Goal: Task Accomplishment & Management: Manage account settings

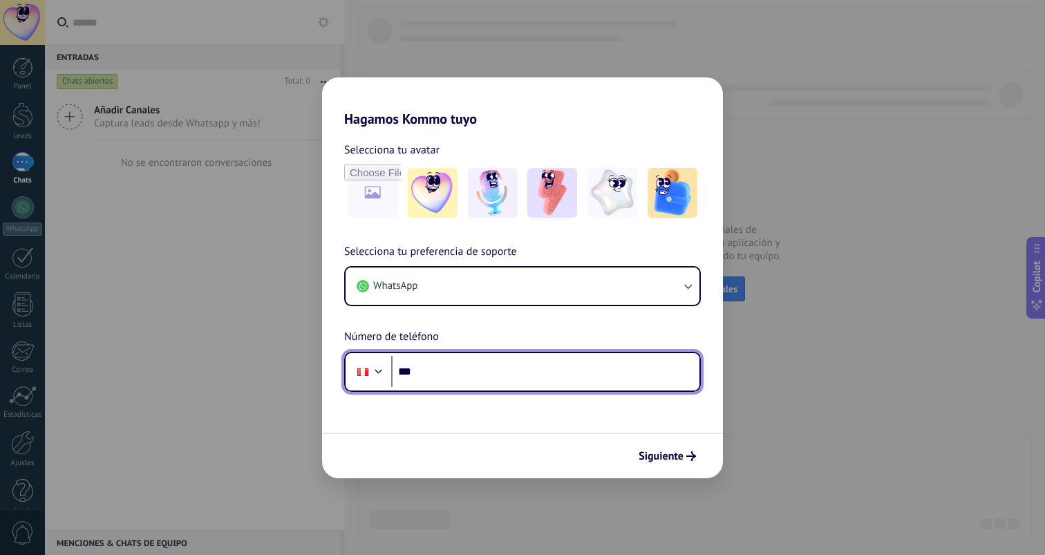
click at [535, 383] on input "***" at bounding box center [545, 372] width 308 height 32
type input "**********"
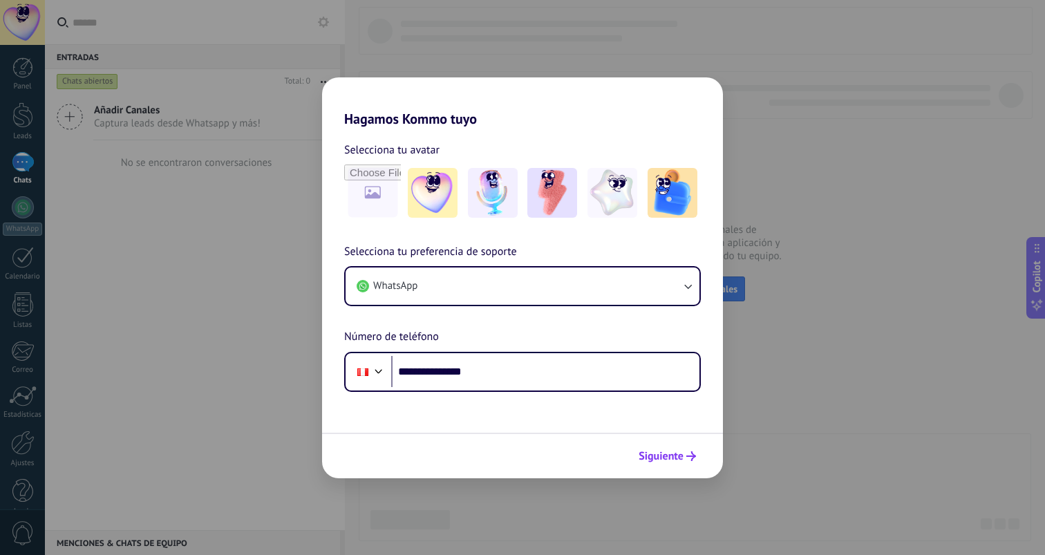
click at [652, 451] on span "Siguiente" at bounding box center [661, 456] width 45 height 10
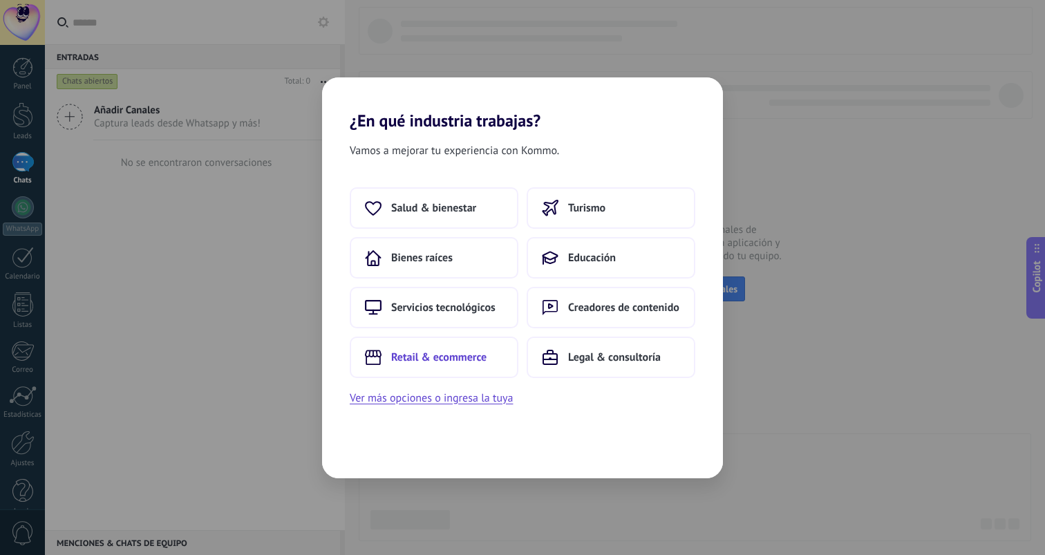
click at [476, 345] on button "Retail & ecommerce" at bounding box center [434, 357] width 169 height 41
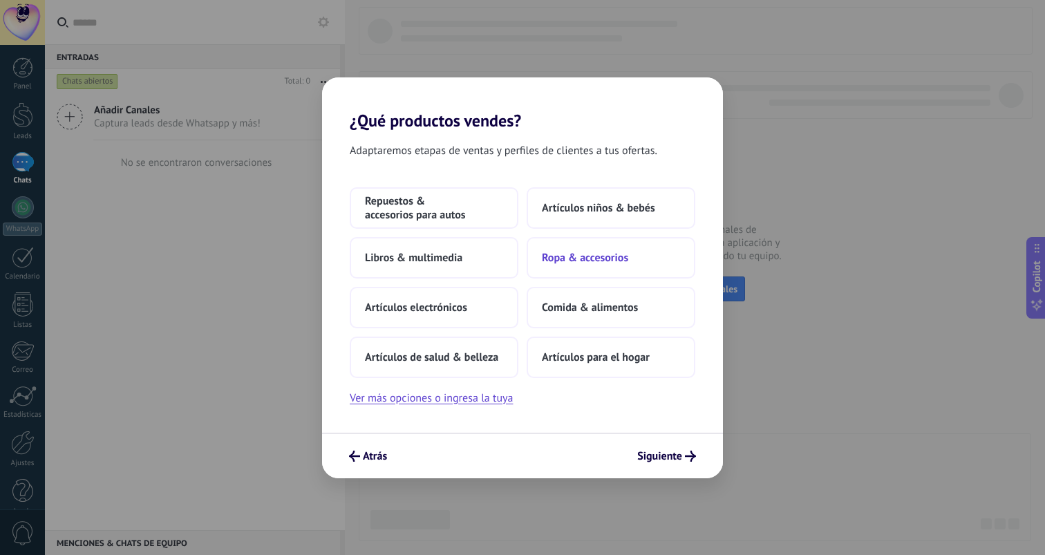
click at [592, 251] on span "Ropa & accesorios" at bounding box center [585, 258] width 86 height 14
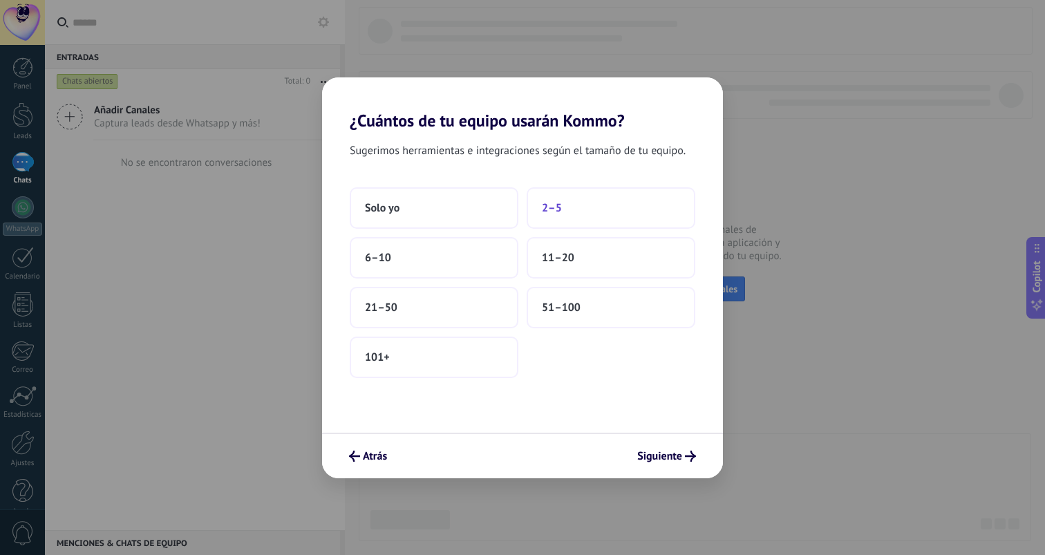
click at [546, 218] on button "2–5" at bounding box center [611, 207] width 169 height 41
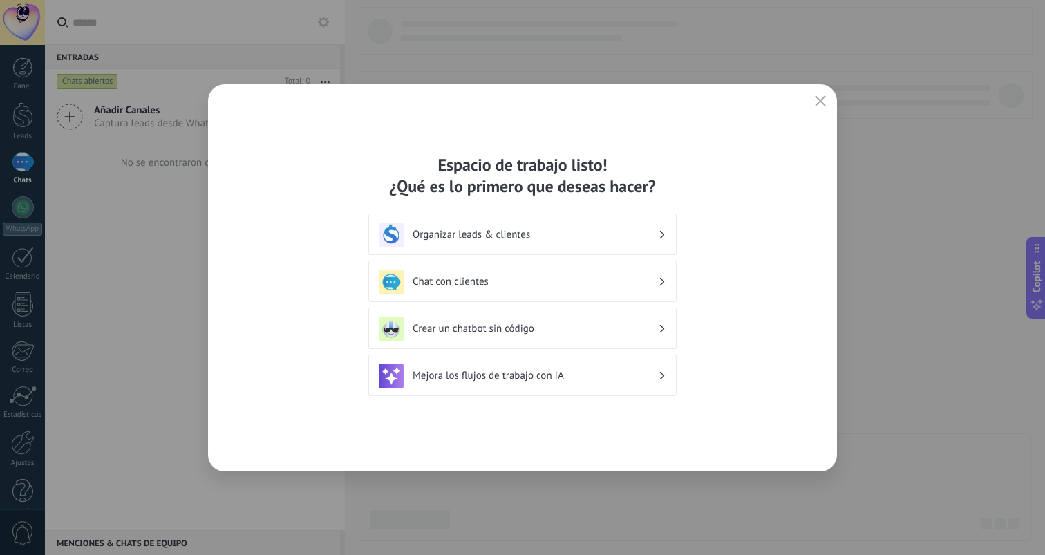
click at [606, 250] on div "Organizar leads & clientes" at bounding box center [522, 234] width 308 height 41
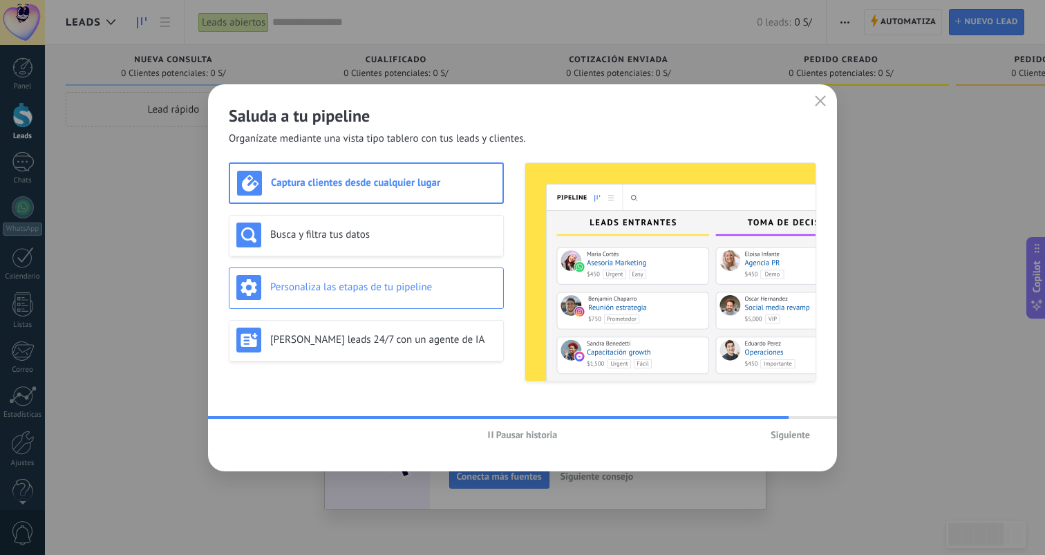
click at [425, 280] on div "Personaliza las etapas de tu pipeline" at bounding box center [366, 287] width 260 height 25
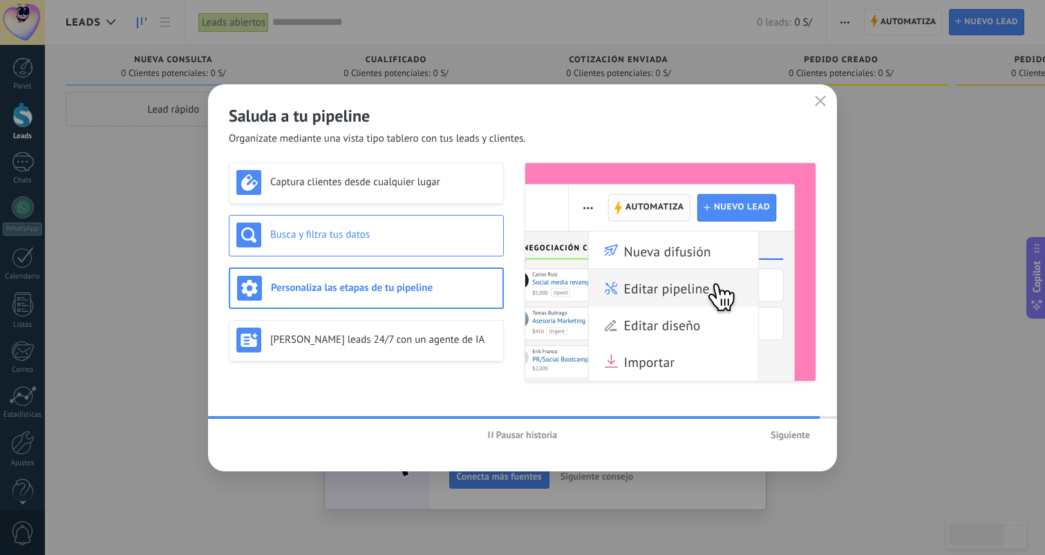
click at [432, 244] on div "Busca y filtra tus datos" at bounding box center [366, 235] width 260 height 25
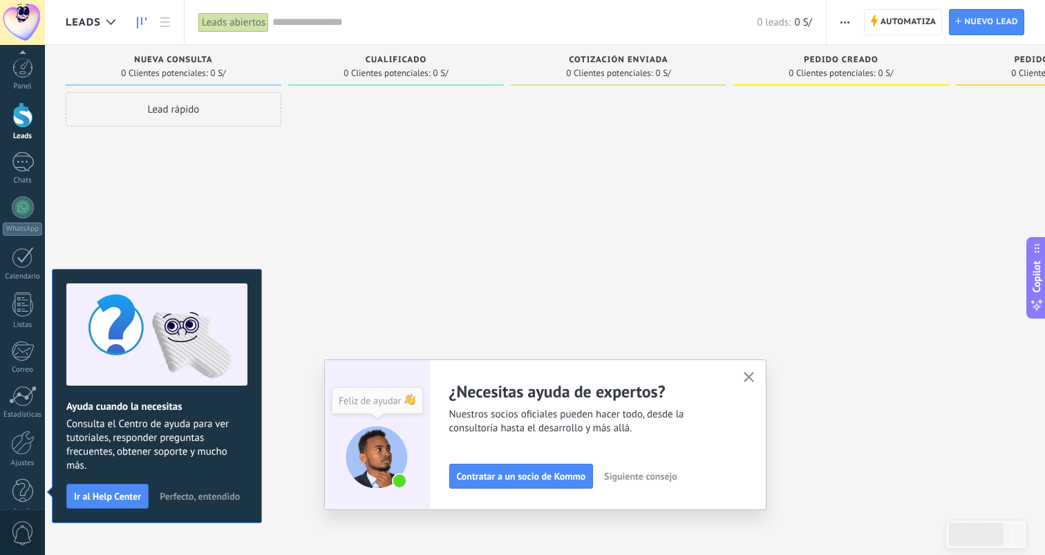
scroll to position [20, 0]
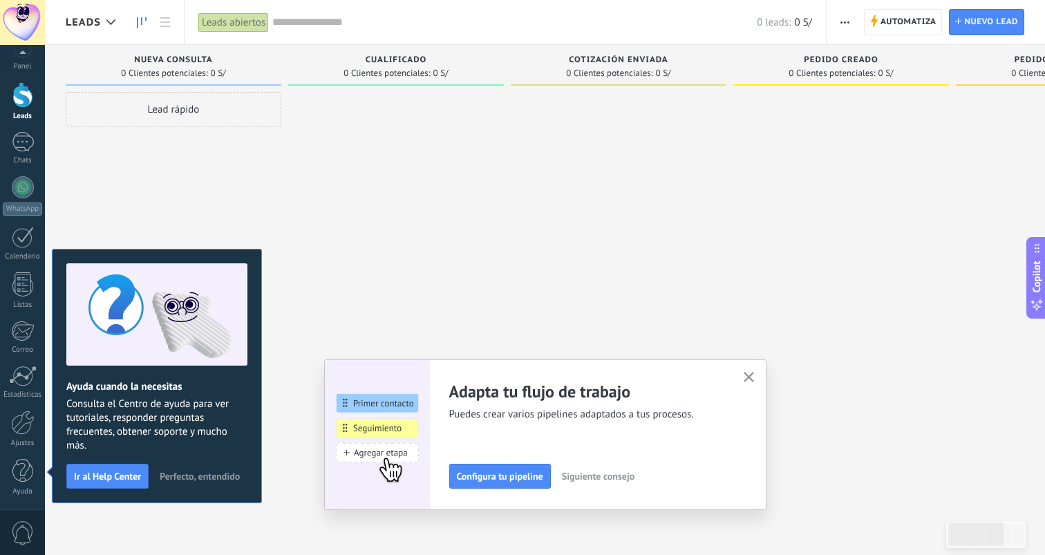
click at [746, 379] on use "button" at bounding box center [749, 377] width 10 height 10
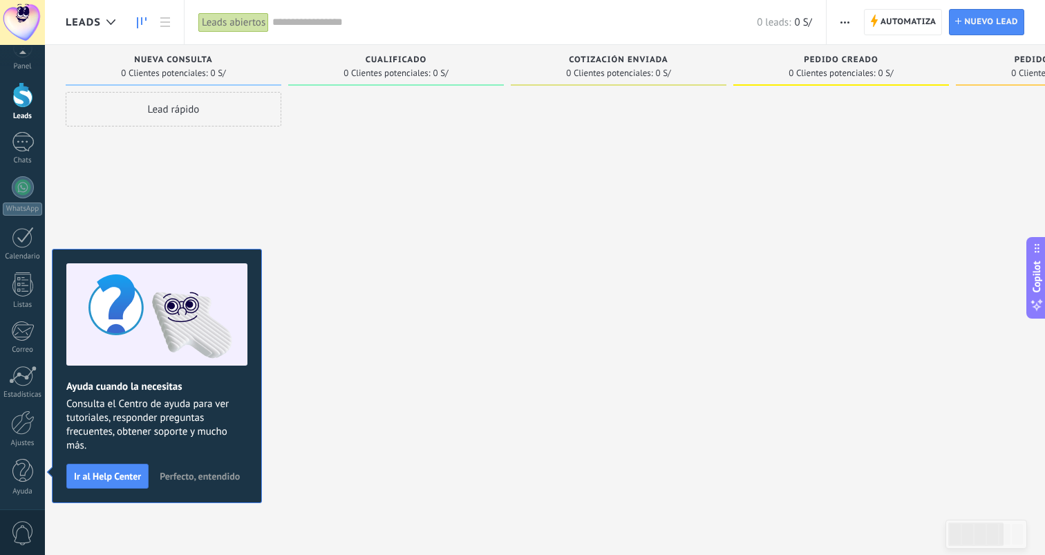
click at [202, 478] on span "Perfecto, entendido" at bounding box center [200, 476] width 80 height 10
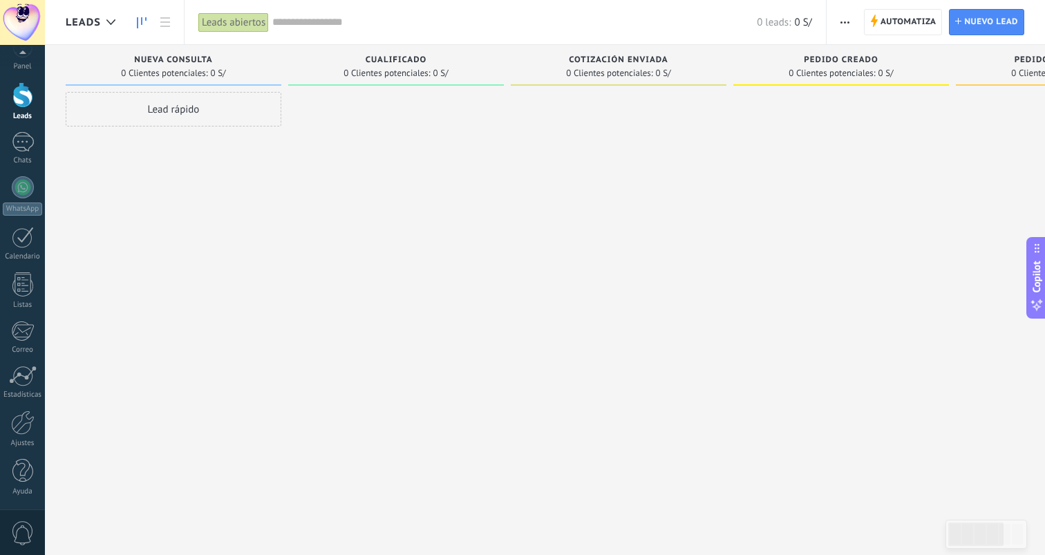
click at [204, 107] on div "Lead rápido" at bounding box center [174, 109] width 216 height 35
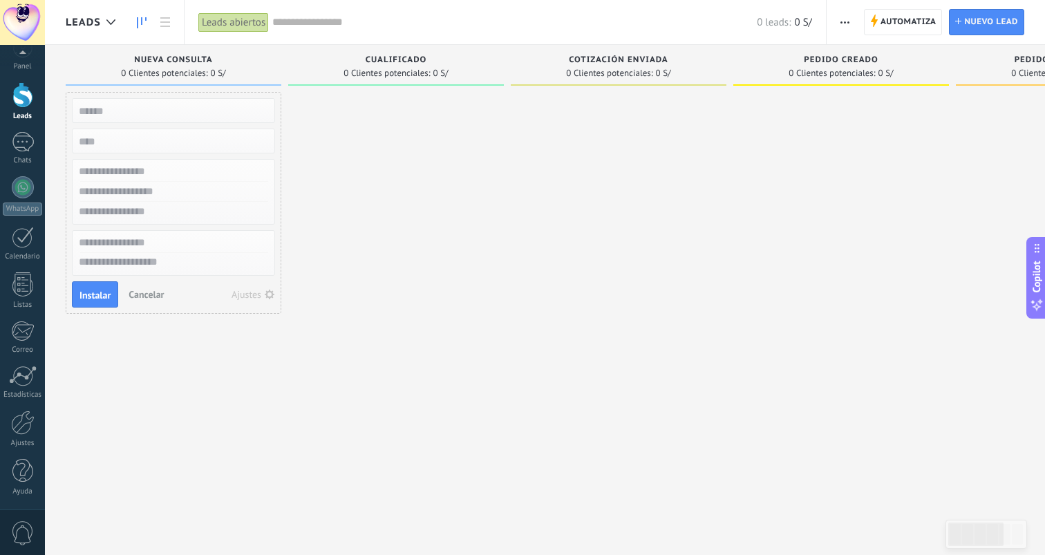
scroll to position [0, 0]
click at [162, 290] on span "Cancelar" at bounding box center [146, 294] width 35 height 12
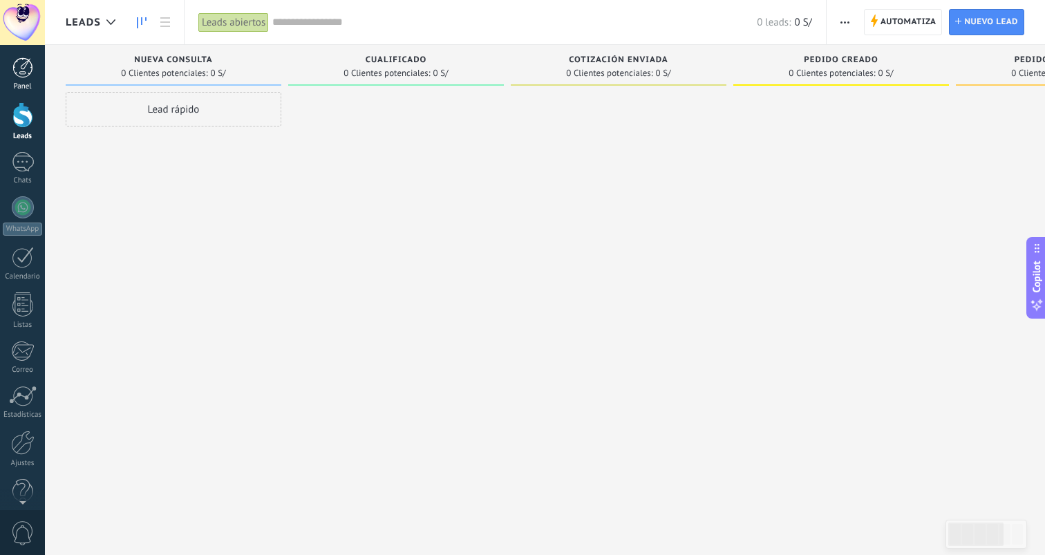
click at [27, 68] on div at bounding box center [22, 67] width 21 height 21
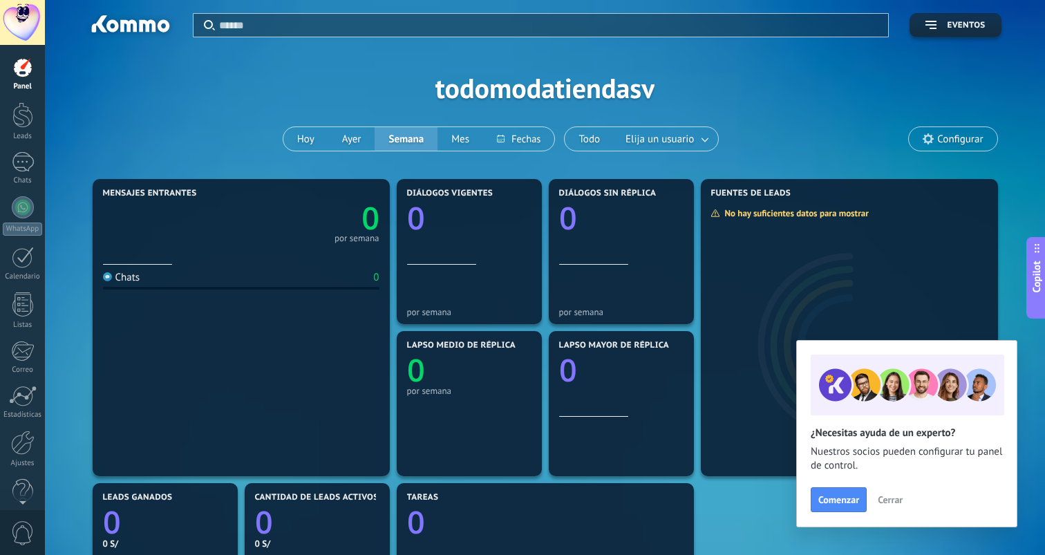
click at [41, 26] on div at bounding box center [22, 22] width 45 height 45
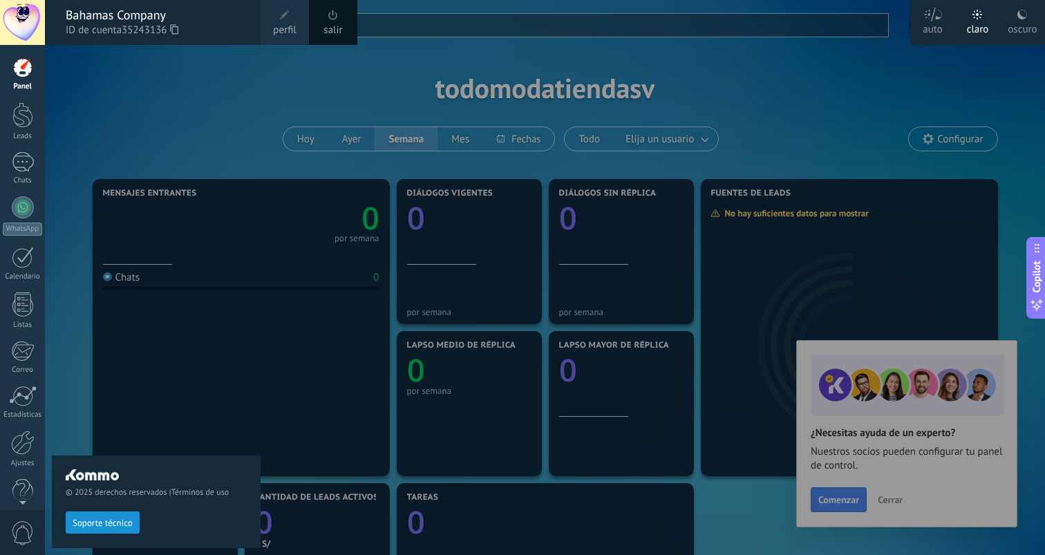
click at [290, 23] on span "perfil" at bounding box center [284, 30] width 23 height 15
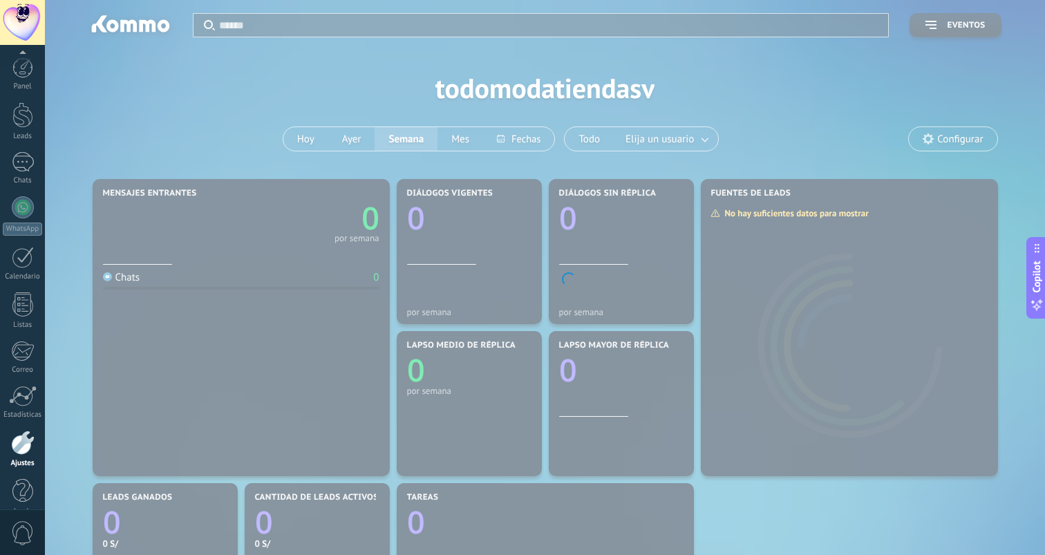
scroll to position [20, 0]
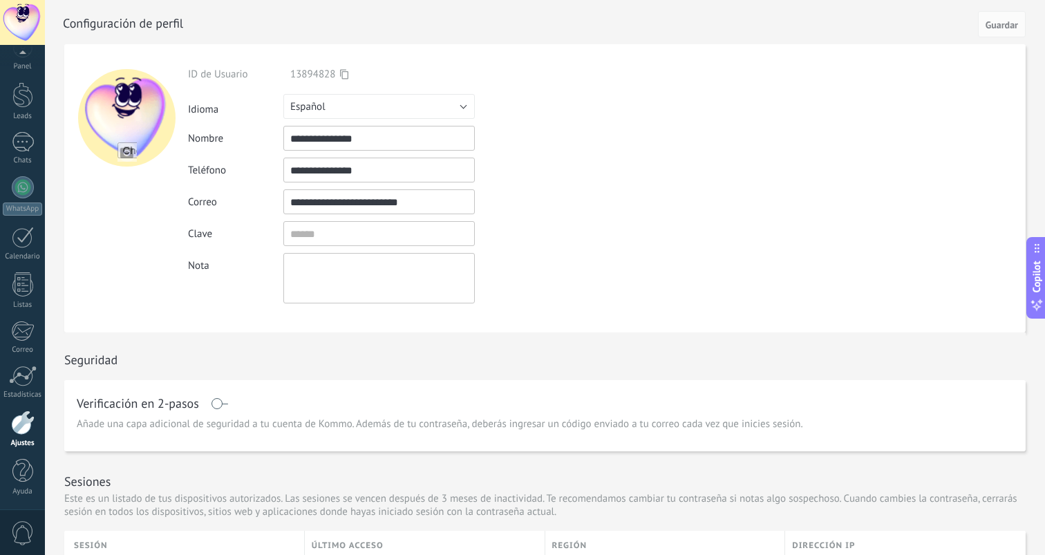
click at [216, 405] on span at bounding box center [219, 403] width 17 height 11
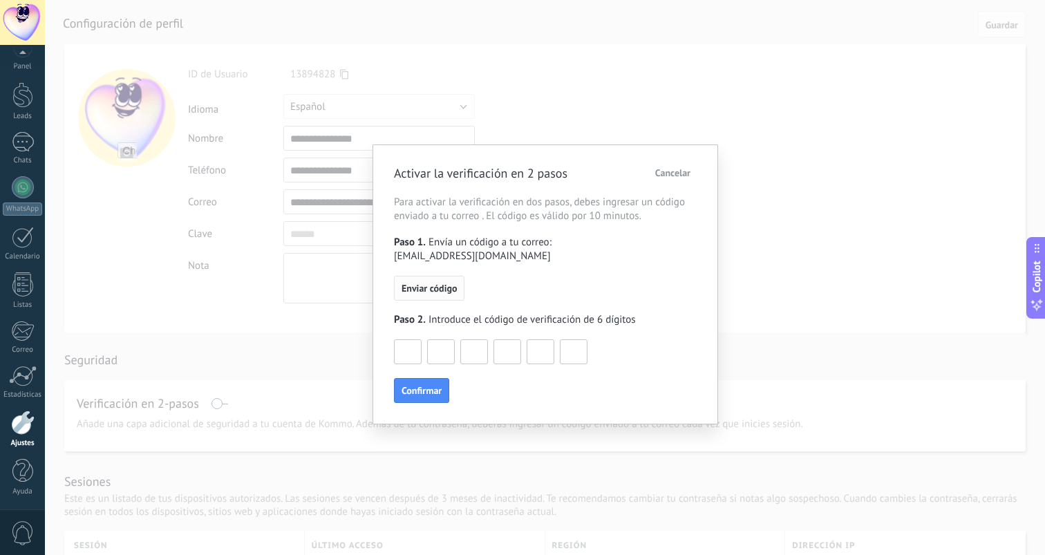
click at [444, 281] on button "Enviar código" at bounding box center [429, 288] width 71 height 25
click at [455, 283] on button "Reenviar código" at bounding box center [434, 288] width 81 height 25
click at [412, 340] on input at bounding box center [408, 351] width 26 height 22
click at [449, 340] on input at bounding box center [441, 351] width 26 height 22
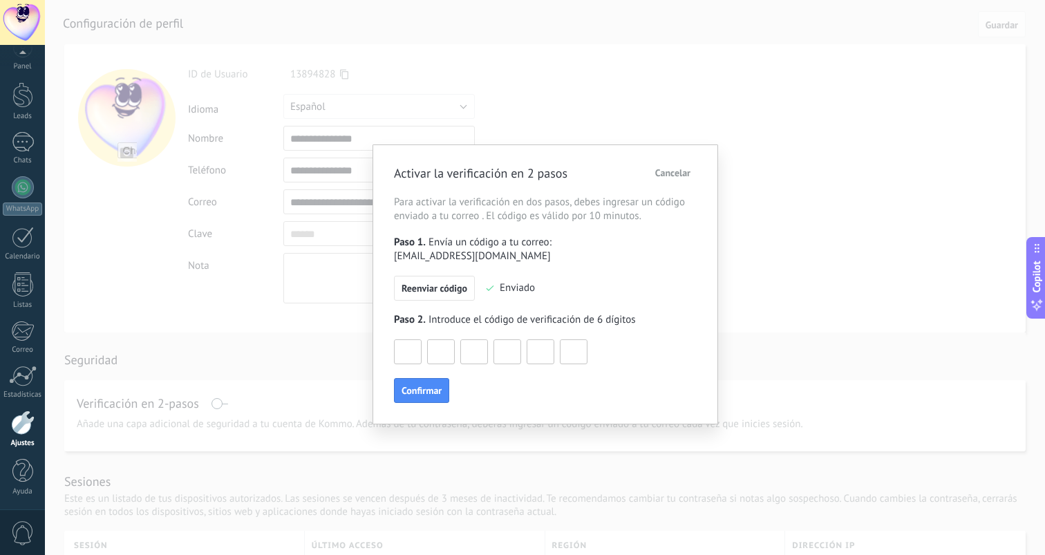
click at [678, 180] on button "Cancelar" at bounding box center [673, 172] width 48 height 21
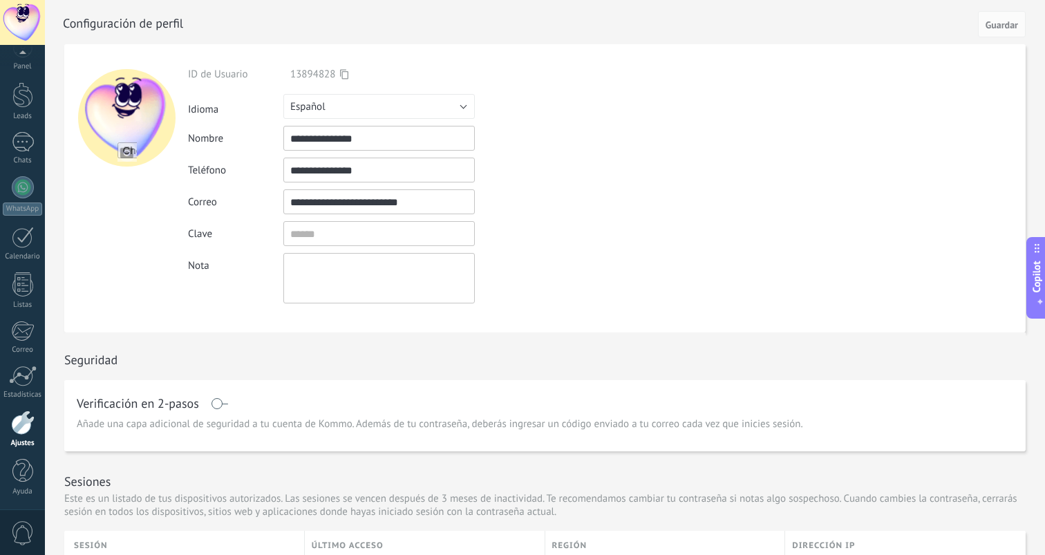
scroll to position [0, 0]
click at [217, 404] on span at bounding box center [219, 403] width 17 height 11
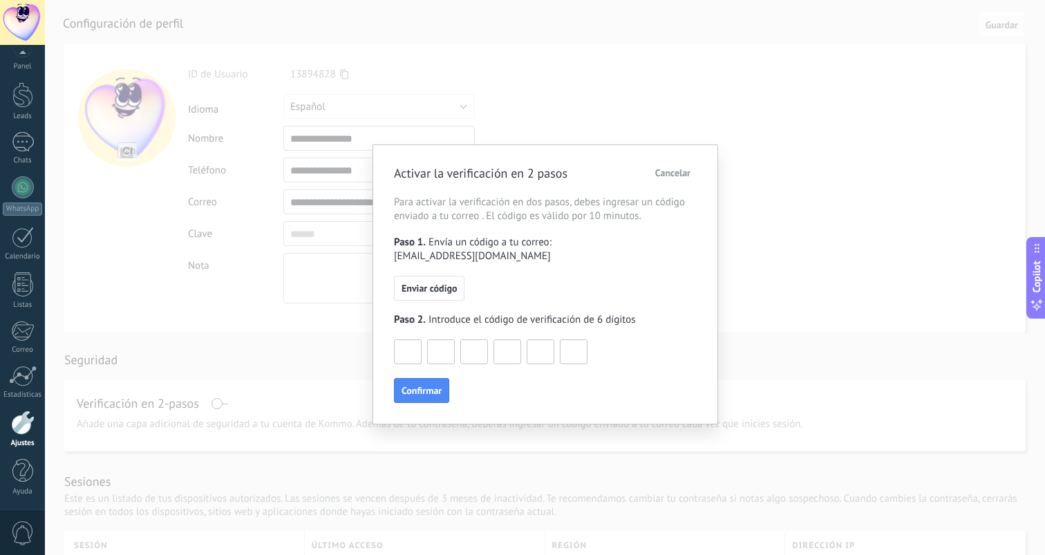
click at [410, 340] on input at bounding box center [408, 351] width 26 height 22
type input "*"
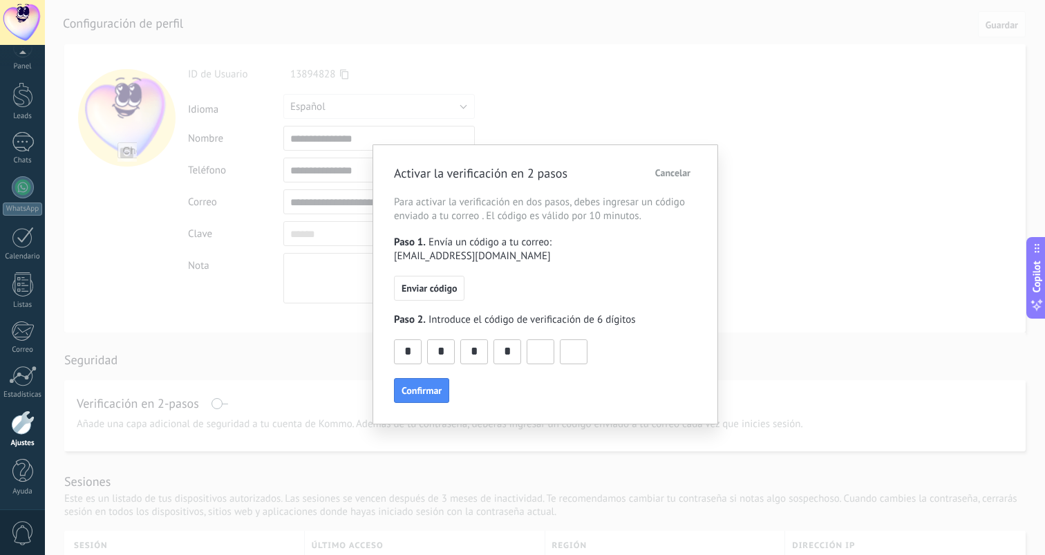
type input "*"
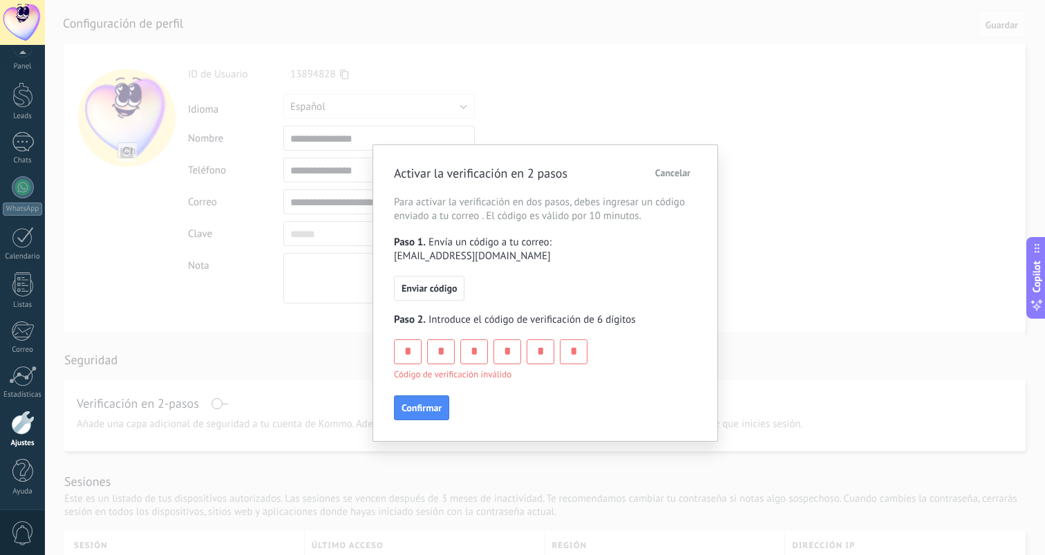
click at [574, 340] on input "*" at bounding box center [574, 351] width 26 height 22
click at [443, 283] on span "Enviar código" at bounding box center [429, 288] width 55 height 10
click at [573, 340] on input "*" at bounding box center [574, 351] width 26 height 22
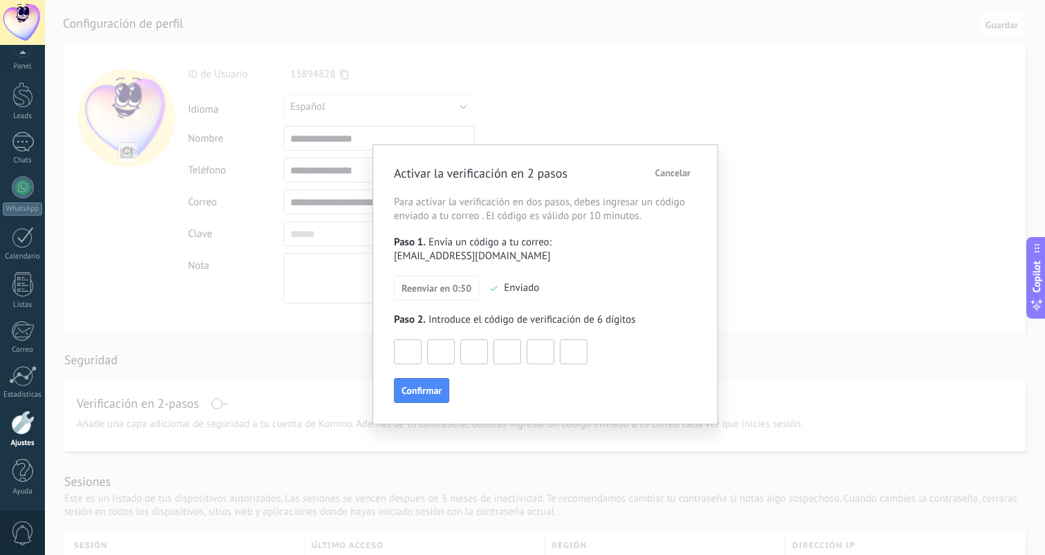
type input "*"
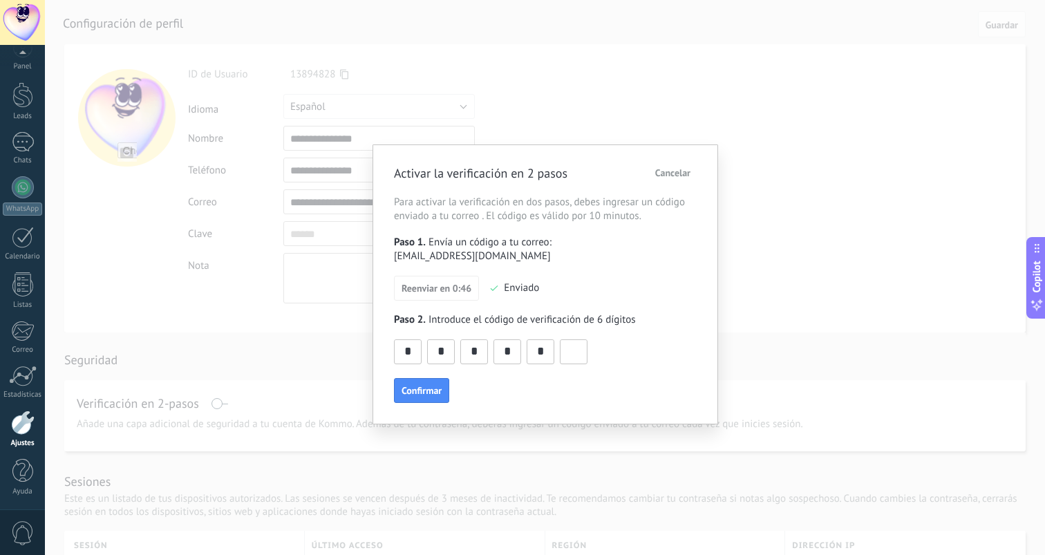
type input "*"
click at [426, 386] on span "Confirmar" at bounding box center [422, 391] width 40 height 10
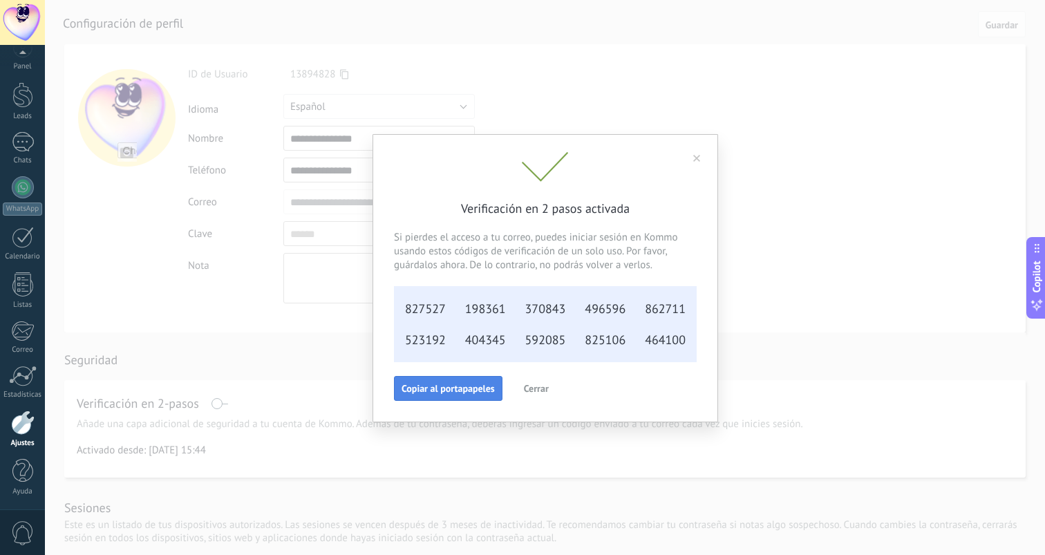
click at [474, 394] on button "Copiar al portapapeles" at bounding box center [448, 388] width 109 height 25
click at [538, 386] on span "Cerrar" at bounding box center [536, 389] width 25 height 10
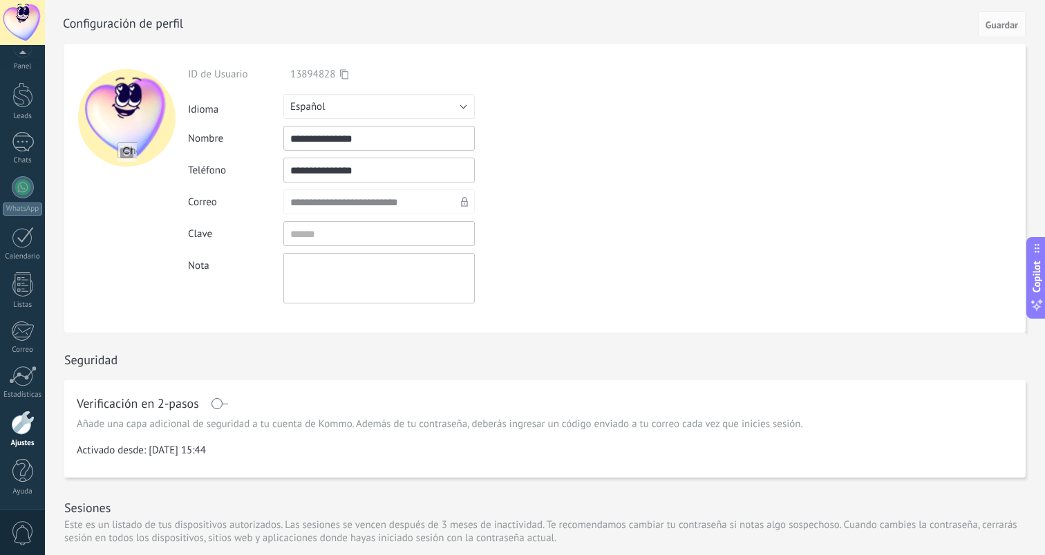
click at [447, 277] on textarea at bounding box center [378, 278] width 191 height 50
click at [555, 209] on div "**********" at bounding box center [411, 201] width 447 height 25
click at [372, 228] on input "textbox" at bounding box center [378, 233] width 191 height 25
click at [528, 207] on div "Ingrese una dirección de correo válida" at bounding box center [555, 202] width 160 height 12
click at [448, 229] on input "textbox" at bounding box center [378, 233] width 191 height 25
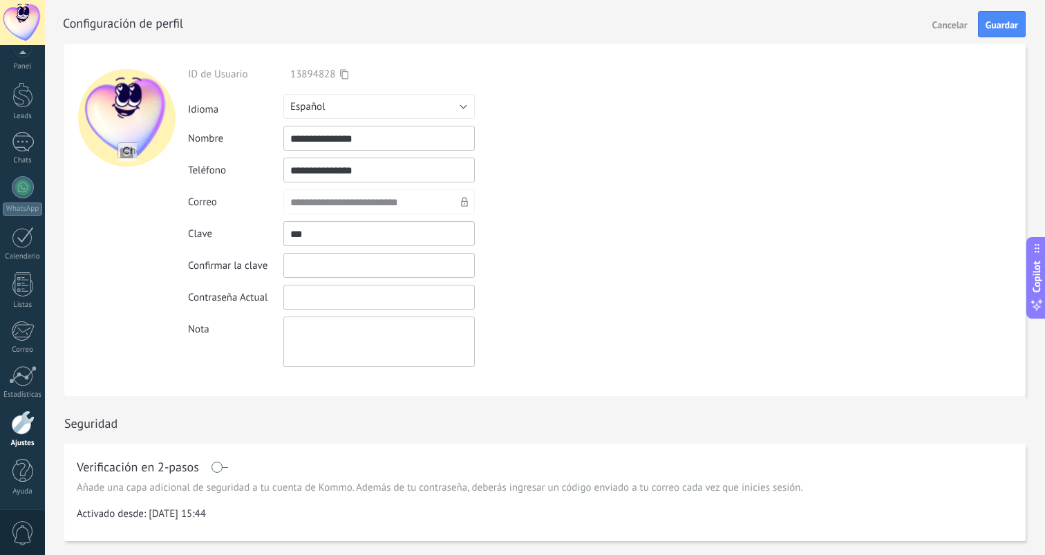
type input "***"
click at [595, 153] on div "**********" at bounding box center [411, 217] width 447 height 299
